Goal: Information Seeking & Learning: Find contact information

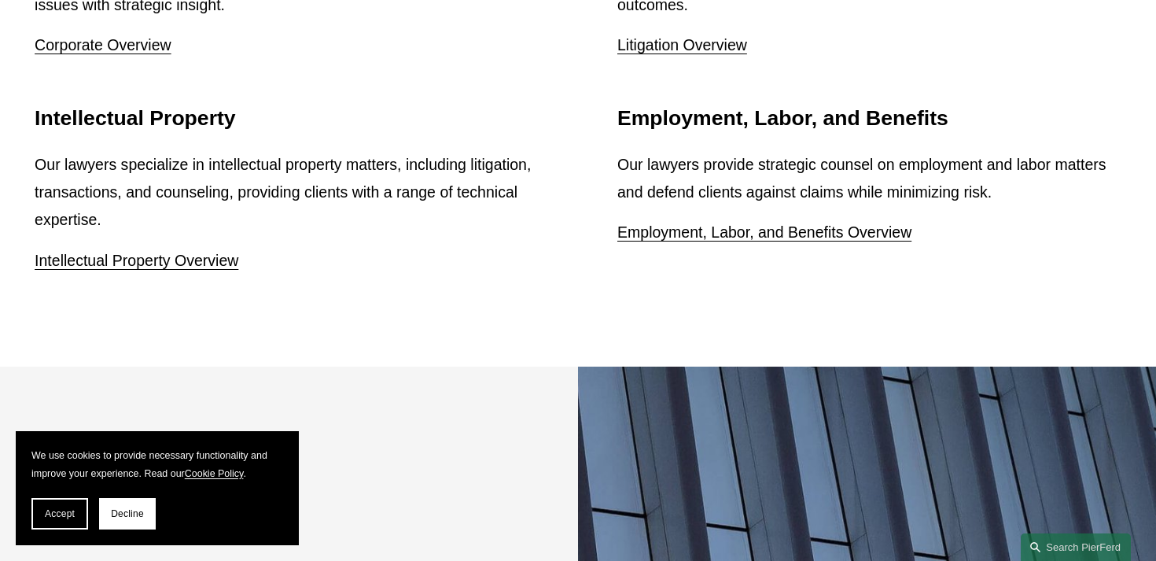
scroll to position [2887, 0]
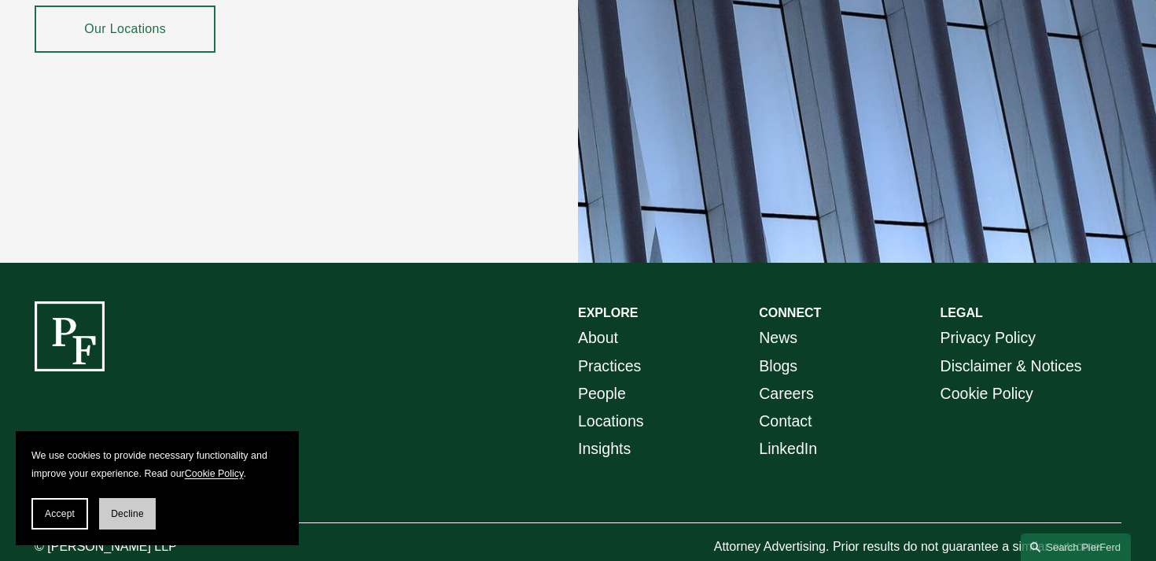
click at [119, 522] on button "Decline" at bounding box center [127, 513] width 57 height 31
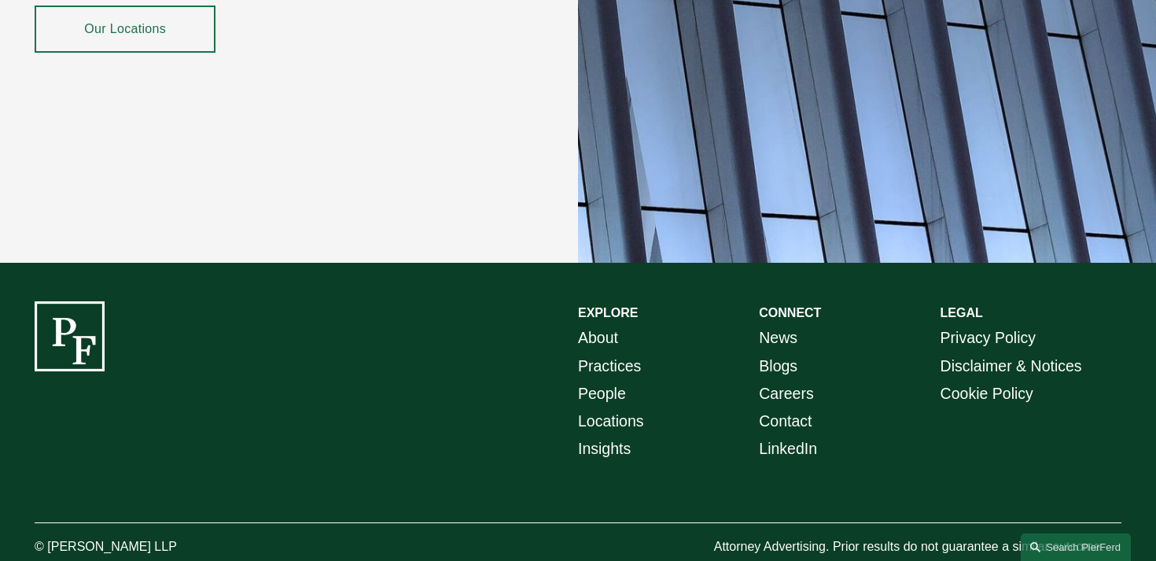
drag, startPoint x: 179, startPoint y: 514, endPoint x: 50, endPoint y: 515, distance: 129.8
click at [50, 536] on p "© [PERSON_NAME] LLP" at bounding box center [148, 547] width 227 height 23
copy p "[PERSON_NAME] LLP"
click at [617, 407] on link "Locations" at bounding box center [611, 421] width 66 height 28
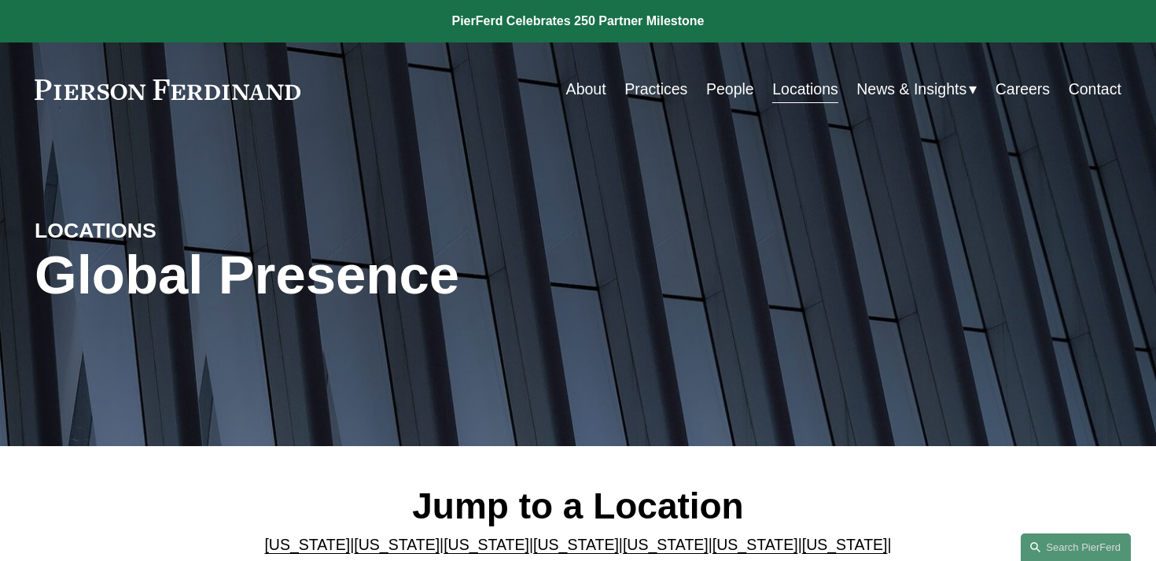
click at [1040, 94] on link "Careers" at bounding box center [1023, 89] width 54 height 31
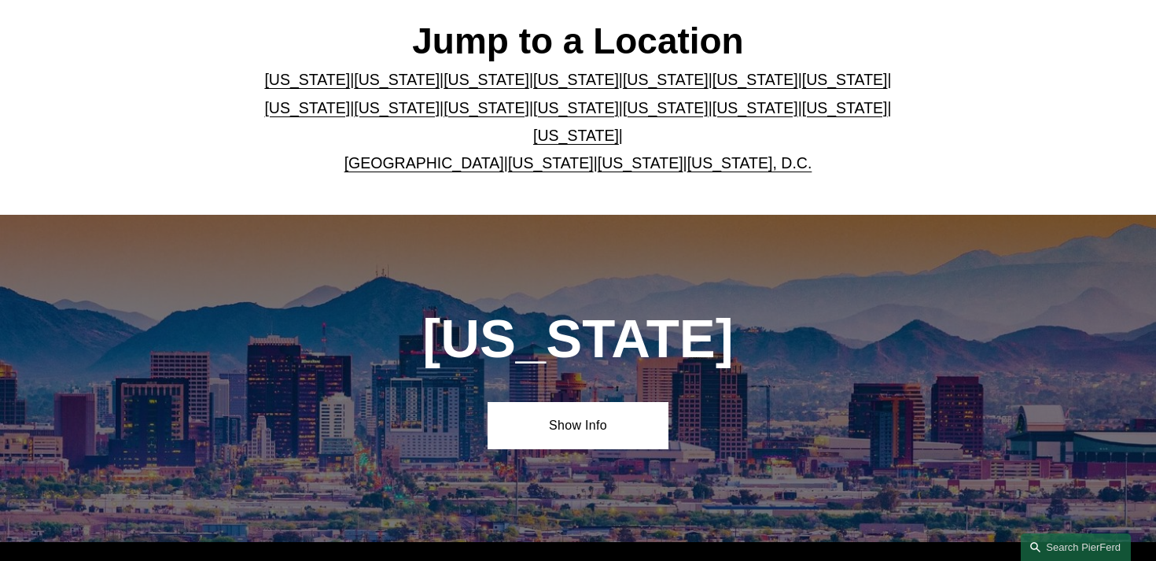
scroll to position [496, 0]
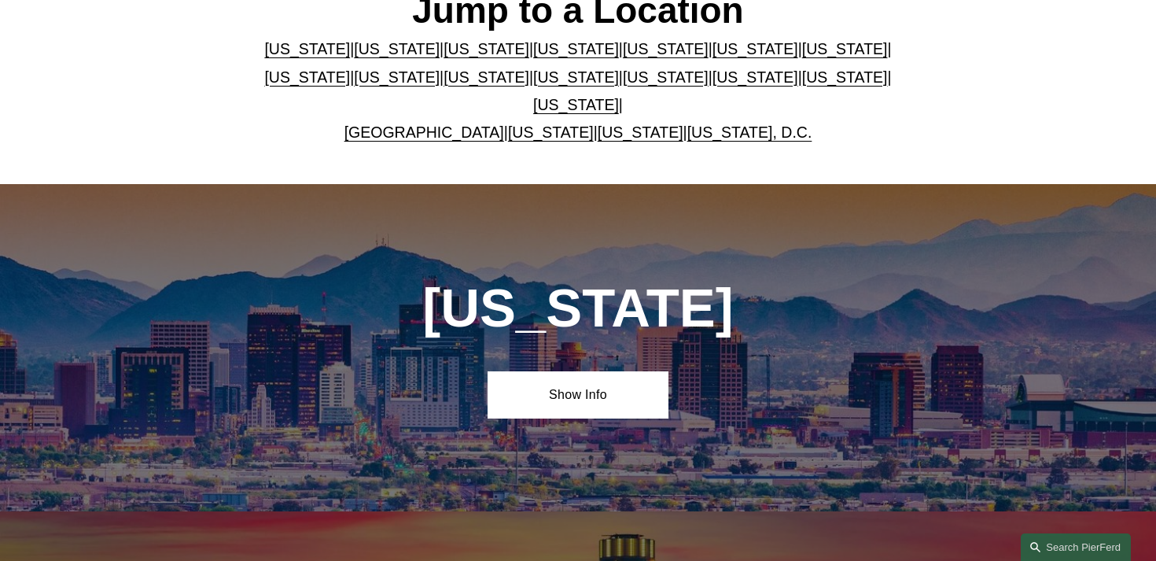
click at [812, 48] on link "Illinois" at bounding box center [845, 48] width 86 height 17
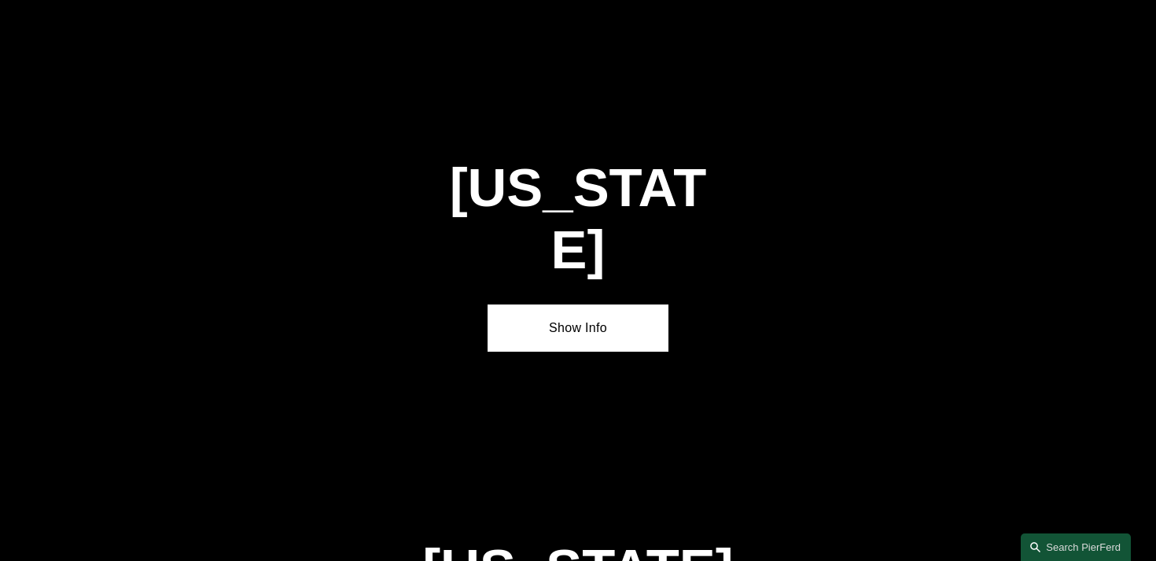
scroll to position [2642, 0]
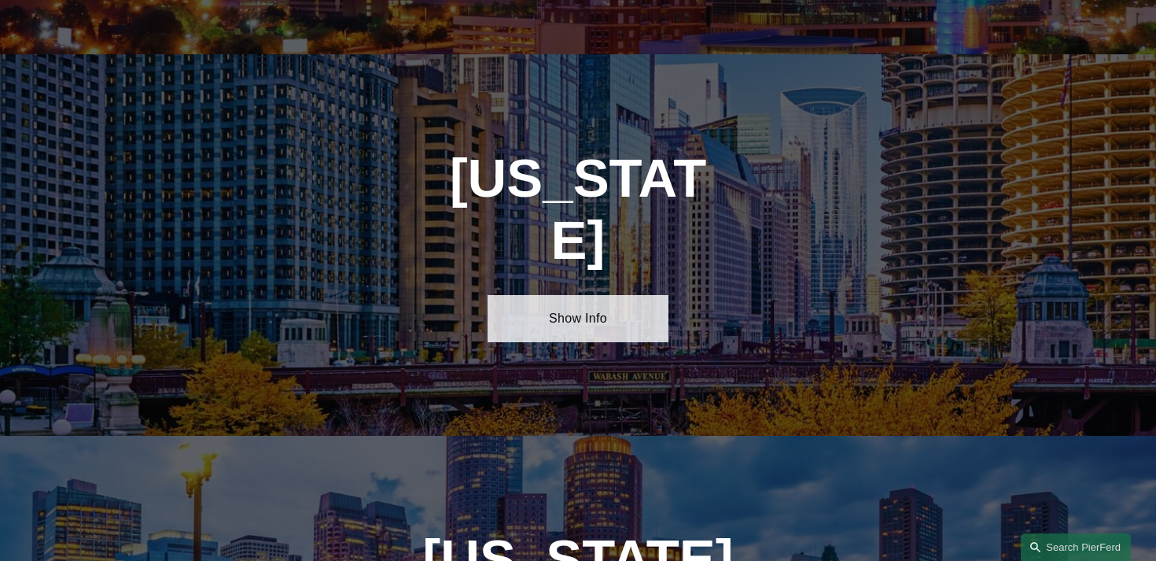
click at [584, 295] on link "Show Info" at bounding box center [578, 318] width 181 height 46
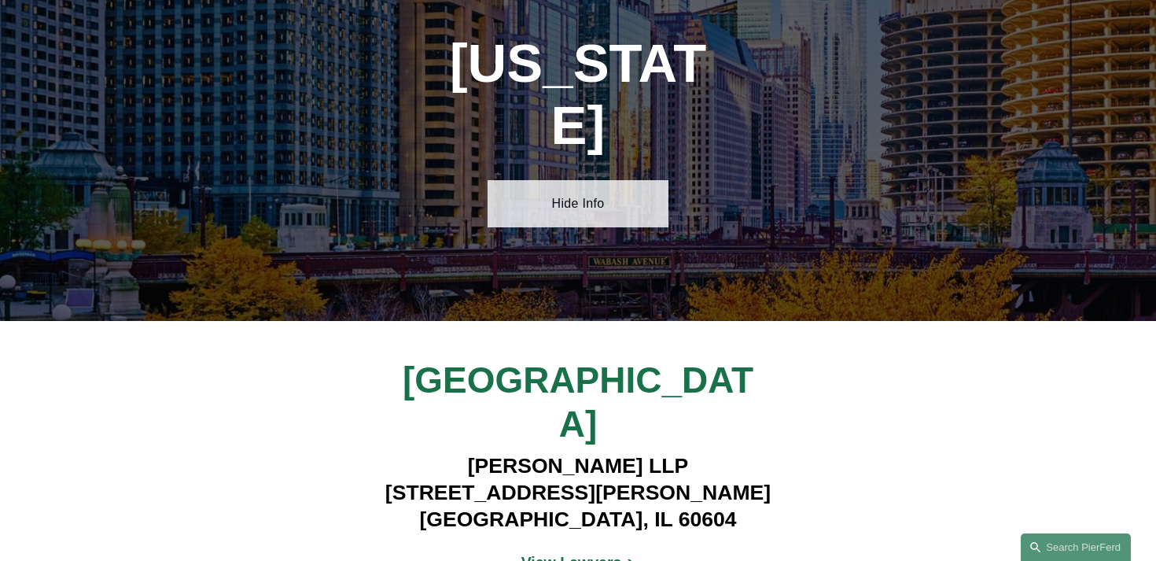
scroll to position [2759, 0]
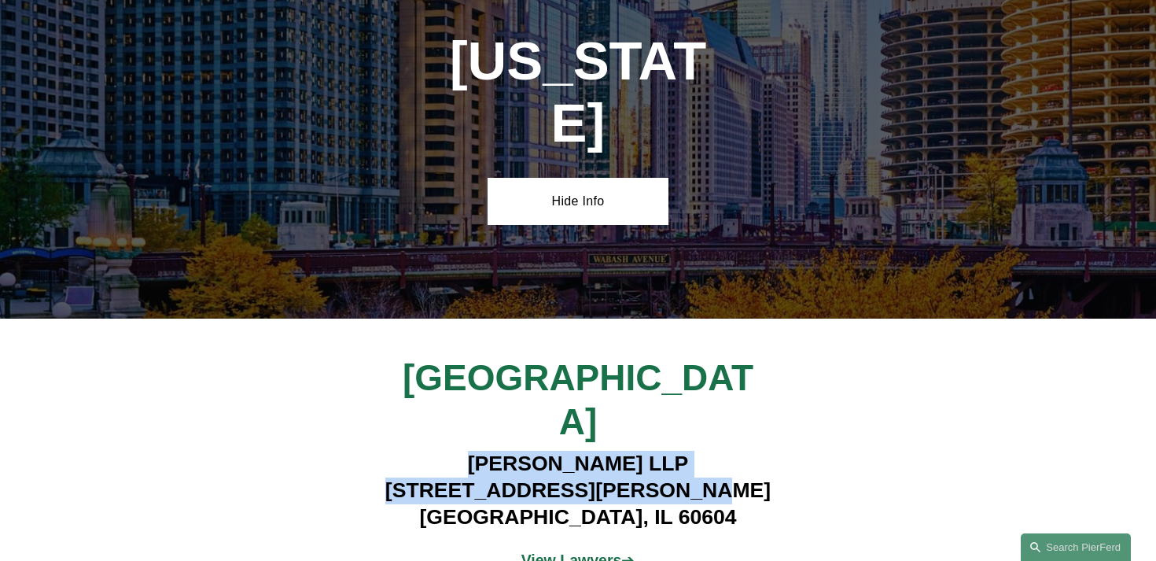
drag, startPoint x: 464, startPoint y: 313, endPoint x: 721, endPoint y: 337, distance: 258.4
click at [721, 451] on h4 "Pierson Ferdinand LLP 111 W. Jackson, Suite 1700 Chicago, IL 60604" at bounding box center [578, 490] width 453 height 79
copy h4 "Pierson Ferdinand LLP 111 W. Jackson, Suite 1700"
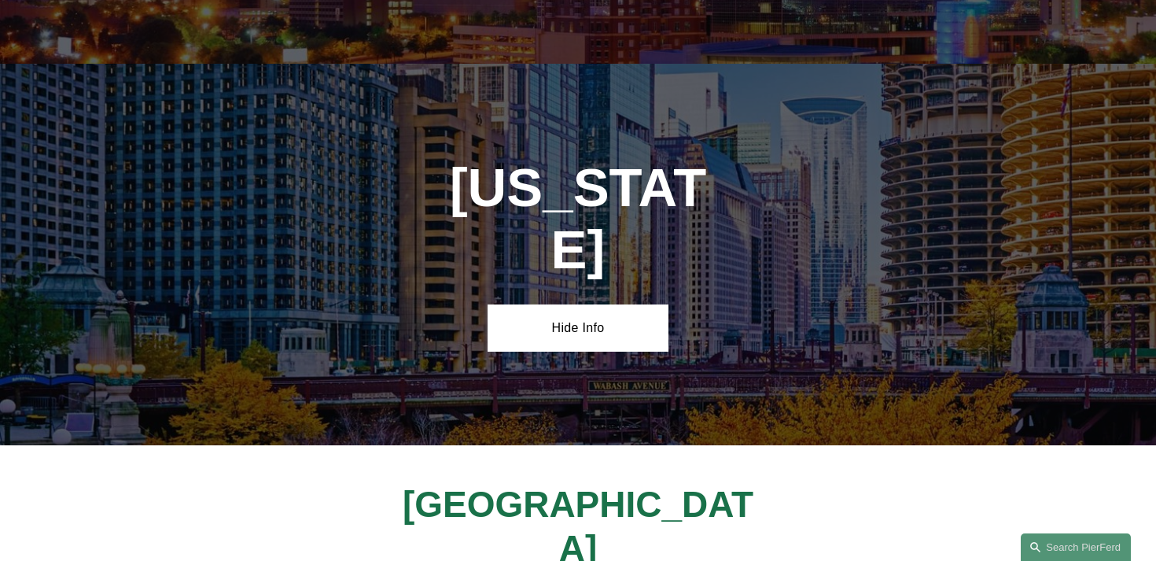
scroll to position [2235, 0]
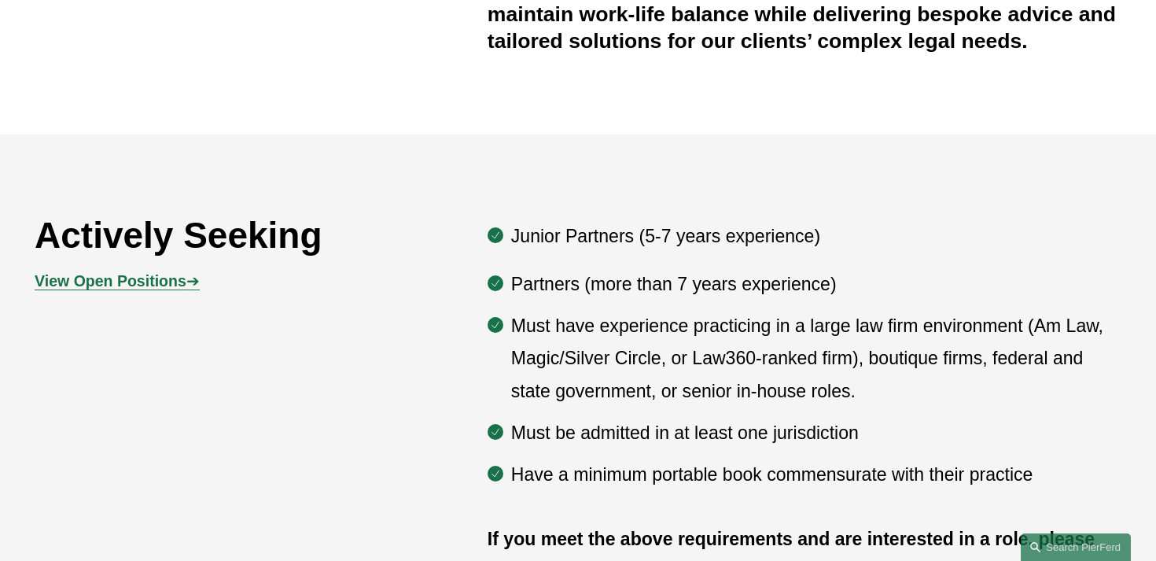
scroll to position [690, 0]
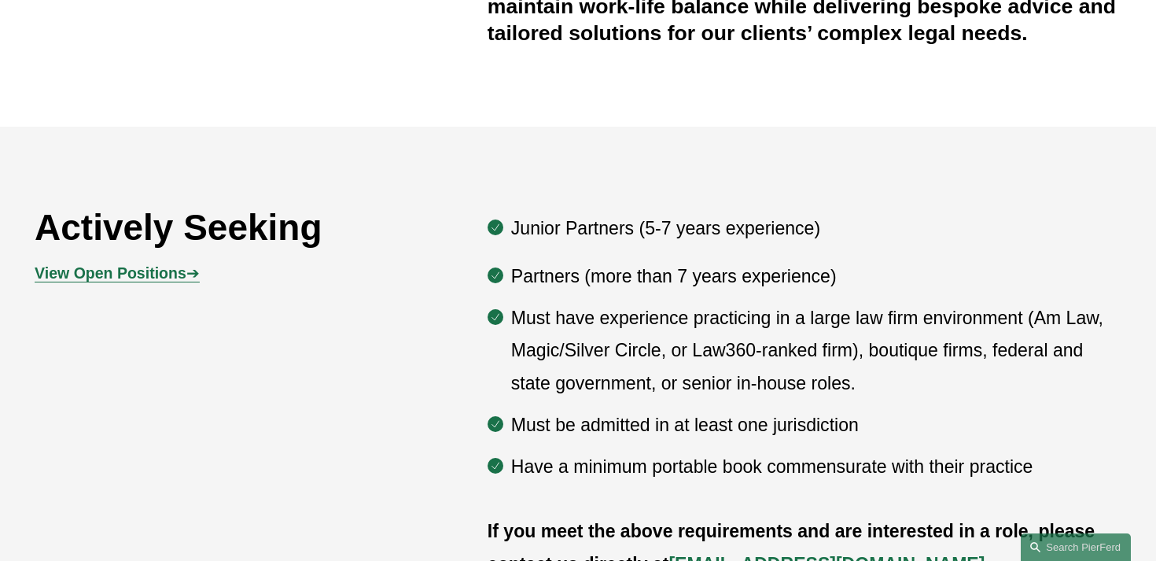
click at [131, 283] on p "View Open Positions ➔" at bounding box center [170, 274] width 271 height 28
click at [126, 273] on strong "View Open Positions" at bounding box center [111, 272] width 152 height 17
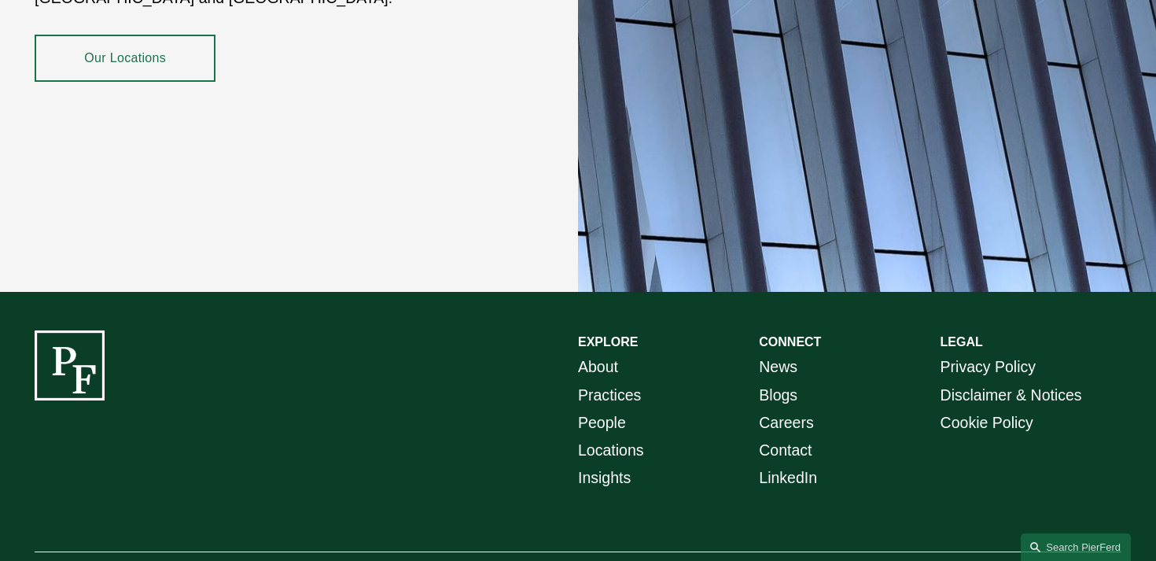
scroll to position [2887, 0]
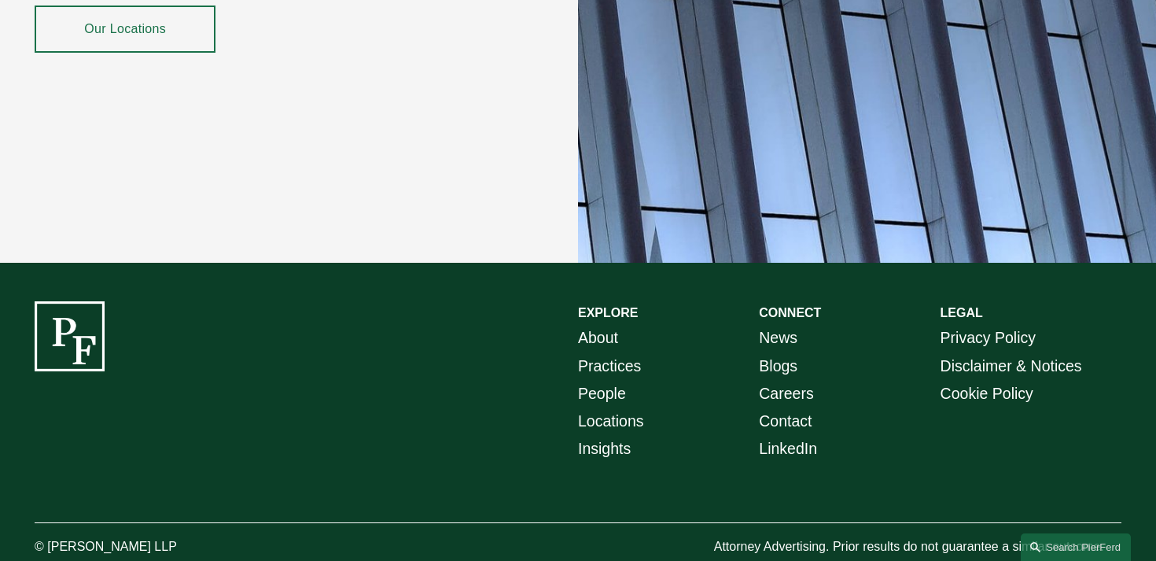
drag, startPoint x: 49, startPoint y: 514, endPoint x: 269, endPoint y: 516, distance: 220.3
click at [269, 516] on div "EXPLORE CONNECT About Practices People Locations Insights News Blogs Careers Co…" at bounding box center [578, 429] width 1156 height 257
copy p "[PERSON_NAME] LLP"
